Goal: Transaction & Acquisition: Purchase product/service

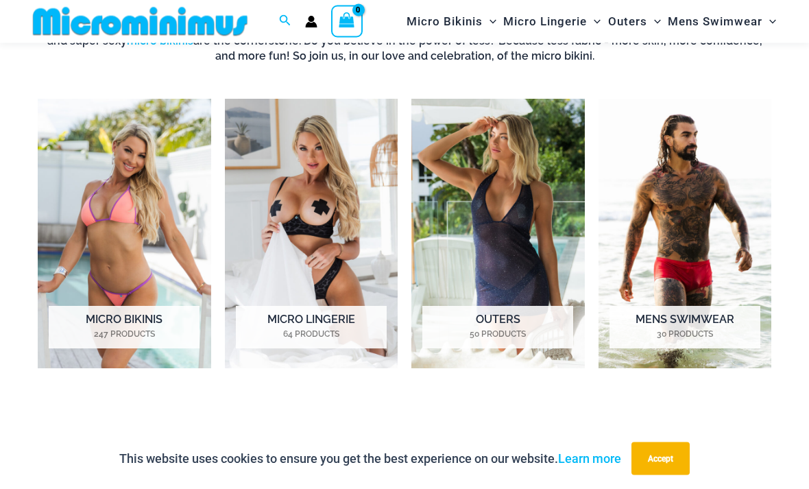
scroll to position [561, 0]
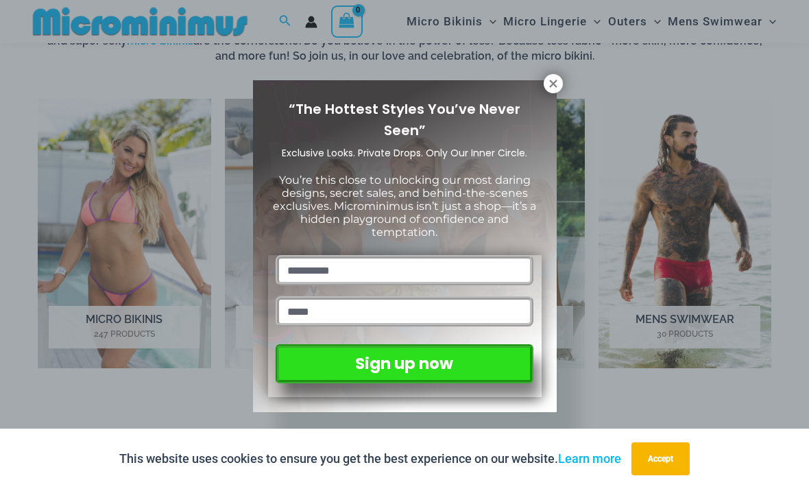
click at [549, 82] on icon at bounding box center [553, 84] width 12 height 12
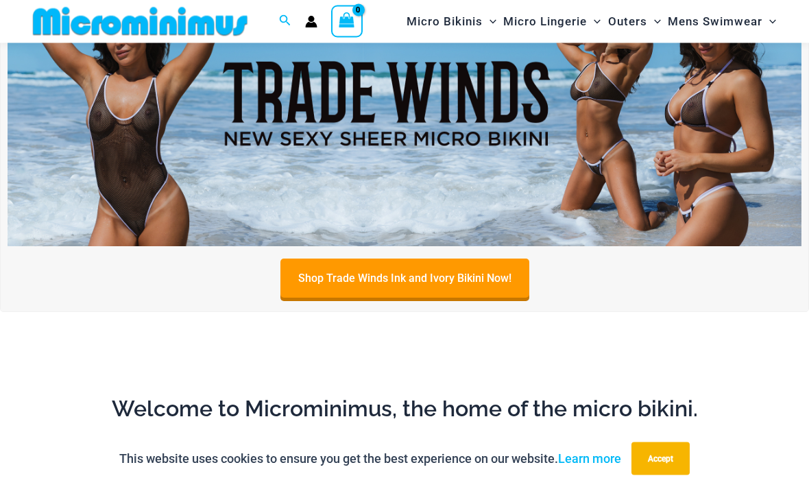
scroll to position [0, 0]
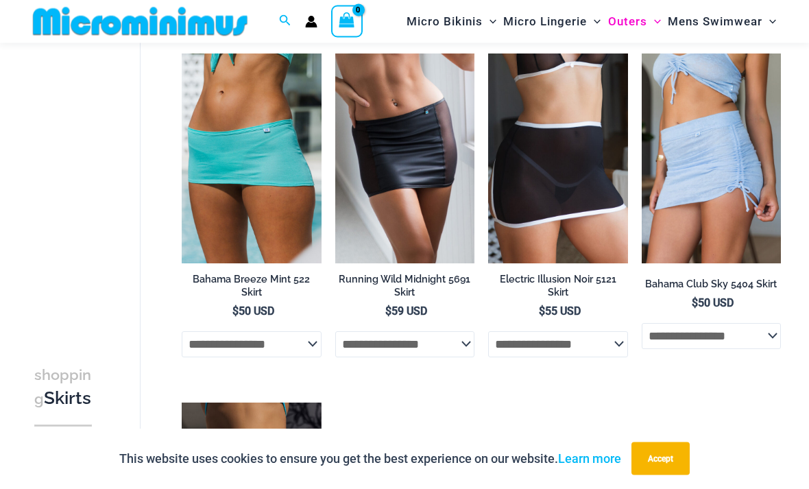
scroll to position [98, 0]
click at [617, 344] on select "**********" at bounding box center [558, 344] width 140 height 26
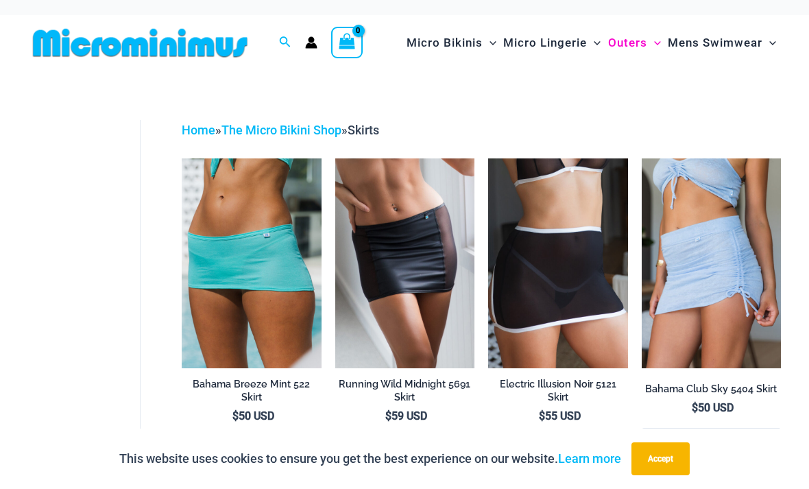
scroll to position [0, 0]
